Goal: Information Seeking & Learning: Learn about a topic

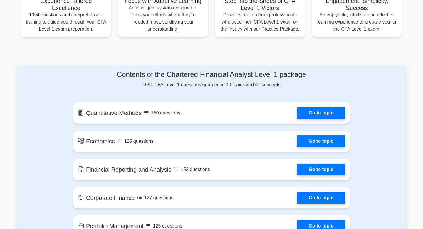
scroll to position [252, 0]
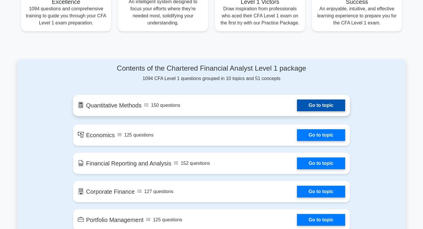
click at [297, 111] on link "Go to topic" at bounding box center [321, 105] width 48 height 12
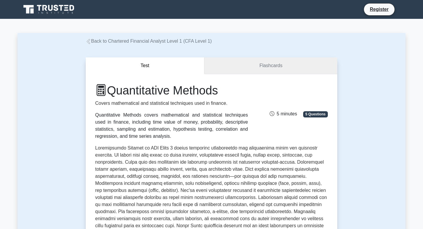
click at [264, 68] on link "Flashcards" at bounding box center [270, 65] width 133 height 17
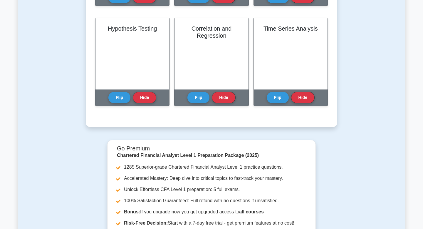
scroll to position [225, 0]
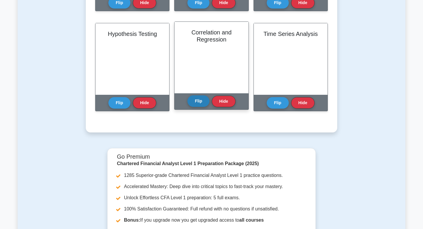
click at [197, 100] on button "Flip" at bounding box center [198, 100] width 22 height 11
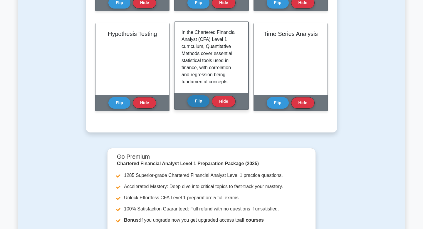
click at [197, 100] on button "Flip" at bounding box center [198, 100] width 22 height 11
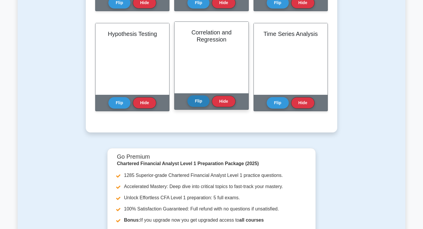
click at [197, 100] on button "Flip" at bounding box center [198, 100] width 22 height 11
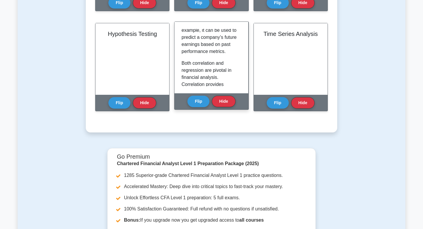
scroll to position [536, 0]
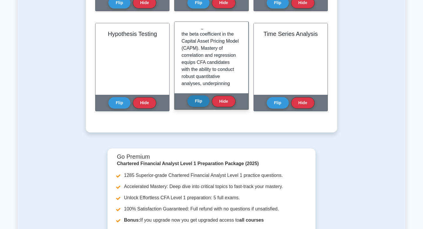
click at [201, 101] on button "Flip" at bounding box center [198, 100] width 22 height 11
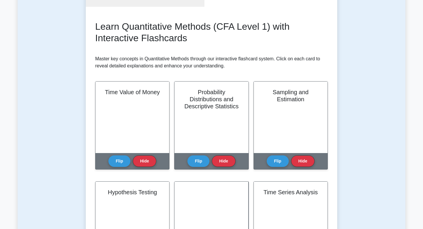
scroll to position [0, 0]
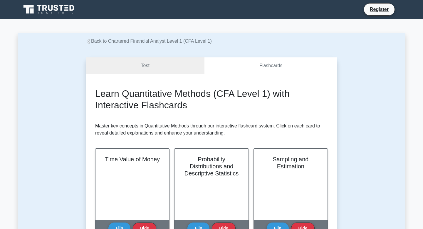
click at [144, 62] on link "Test" at bounding box center [145, 65] width 119 height 17
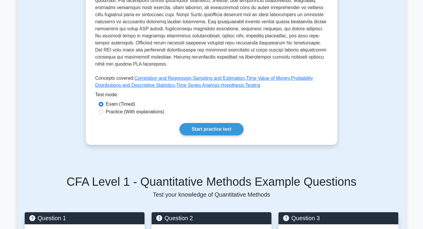
scroll to position [241, 0]
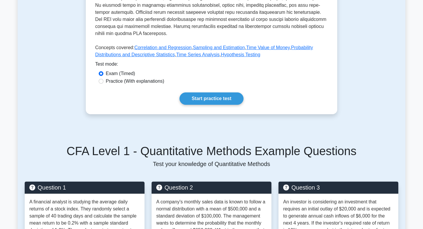
click at [155, 82] on label "Practice (With explanations)" at bounding box center [135, 81] width 58 height 7
click at [103, 82] on input "Practice (With explanations)" at bounding box center [101, 81] width 5 height 5
radio input "true"
click at [202, 103] on link "Start practice test" at bounding box center [211, 98] width 64 height 12
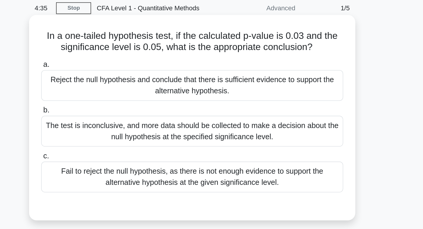
click at [218, 132] on div "Fail to reject the null hypothesis, as there is not enough evidence to support …" at bounding box center [211, 134] width 190 height 19
click at [116, 124] on input "c. Fail to reject the null hypothesis, as there is not enough evidence to suppo…" at bounding box center [116, 122] width 0 height 4
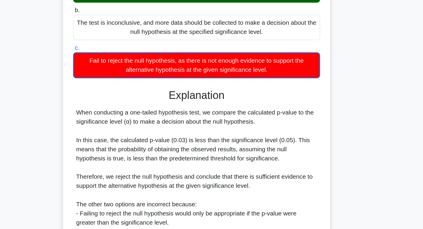
scroll to position [98, 0]
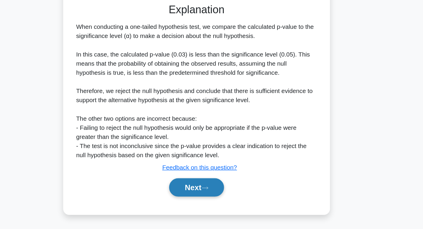
click at [226, 202] on button "Next" at bounding box center [211, 196] width 42 height 14
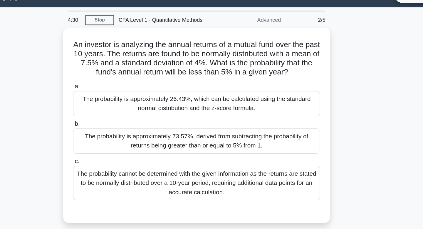
scroll to position [13, 0]
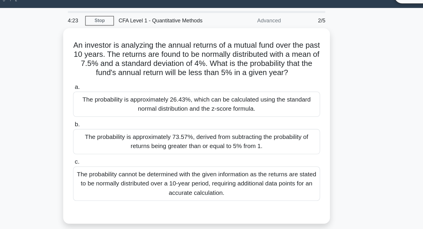
click at [272, 15] on div "Advanced" at bounding box center [254, 16] width 51 height 12
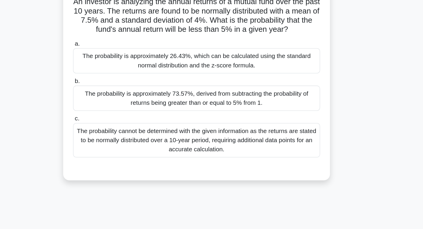
click at [236, 103] on div "The probability is approximately 73.57%, derived from subtracting the probabili…" at bounding box center [211, 107] width 190 height 19
click at [116, 96] on input "b. The probability is approximately 73.57%, derived from subtracting the probab…" at bounding box center [116, 95] width 0 height 4
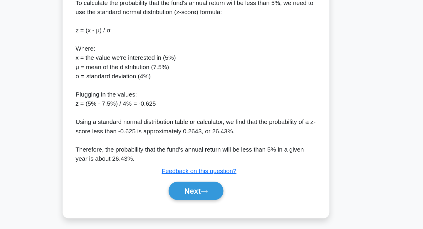
scroll to position [141, 0]
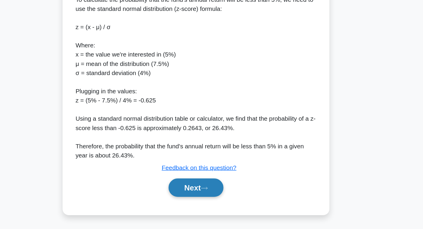
click at [212, 203] on button "Next" at bounding box center [211, 196] width 42 height 14
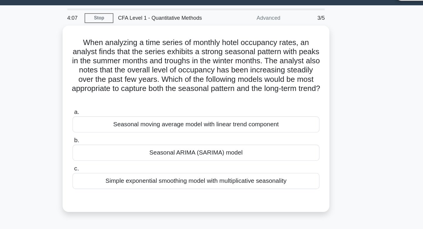
scroll to position [8, 0]
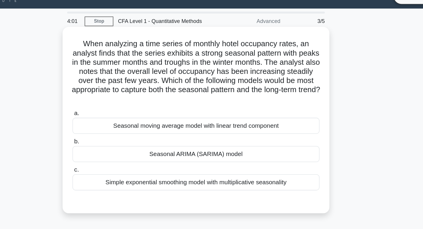
click at [214, 106] on div "Seasonal moving average model with linear trend component" at bounding box center [211, 101] width 190 height 12
click at [116, 94] on input "a. Seasonal moving average model with linear trend component" at bounding box center [116, 92] width 0 height 4
